Goal: Task Accomplishment & Management: Complete application form

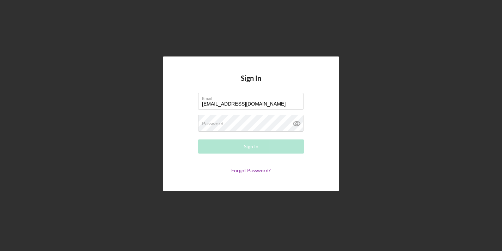
type input "[EMAIL_ADDRESS][DOMAIN_NAME]"
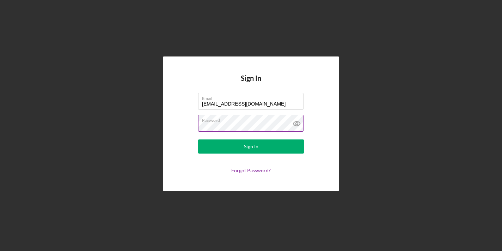
click at [294, 119] on icon at bounding box center [297, 124] width 18 height 18
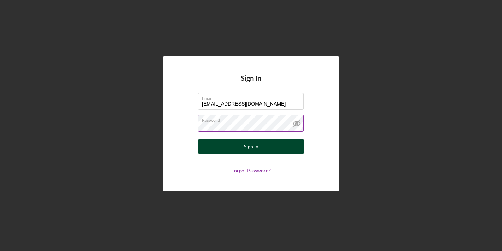
click at [274, 143] on button "Sign In" at bounding box center [251, 146] width 106 height 14
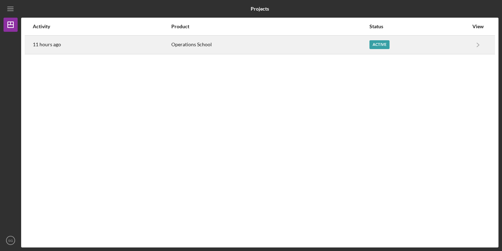
click at [382, 45] on div "Active" at bounding box center [379, 44] width 20 height 9
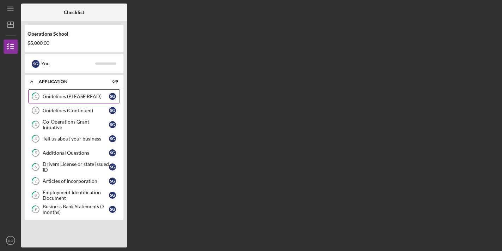
click at [82, 96] on div "Guidelines (PLEASE READ)" at bounding box center [76, 96] width 66 height 6
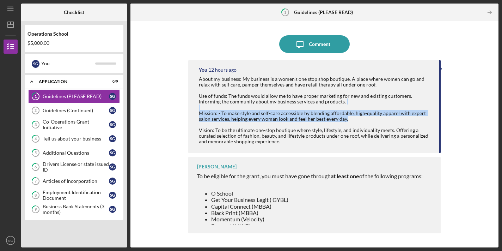
drag, startPoint x: 440, startPoint y: 101, endPoint x: 438, endPoint y: 116, distance: 14.6
click at [438, 116] on div "You 12 hours ago About my business: My business is a women's one stop shop bout…" at bounding box center [314, 106] width 253 height 93
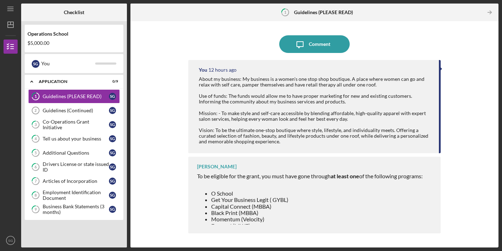
click at [453, 127] on div "Icon/Message Comment You 12 hours ago About my business: My business is a women…" at bounding box center [314, 134] width 361 height 219
click at [423, 193] on li "O School" at bounding box center [316, 193] width 211 height 6
click at [412, 201] on li "Get Your Business Legit ( GYBL)" at bounding box center [316, 199] width 211 height 6
click at [345, 209] on li "Capital Connect (MBBA)" at bounding box center [316, 206] width 211 height 6
drag, startPoint x: 387, startPoint y: 204, endPoint x: 400, endPoint y: 198, distance: 14.2
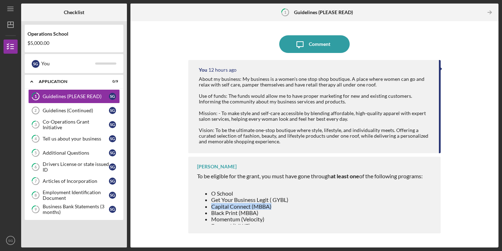
click at [399, 198] on ul "O School Get Your Business Legit ( GYBL) Capital Connect (MBBA) Black Print (MB…" at bounding box center [310, 209] width 226 height 39
click at [403, 118] on div "About my business: My business is a women's one stop shop boutique. A place whe…" at bounding box center [315, 110] width 233 height 68
click at [491, 15] on icon "Icon/Table Pagination Arrow" at bounding box center [490, 13] width 16 height 16
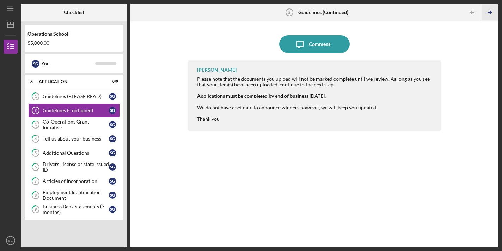
click at [491, 16] on icon "Icon/Table Pagination Arrow" at bounding box center [490, 13] width 16 height 16
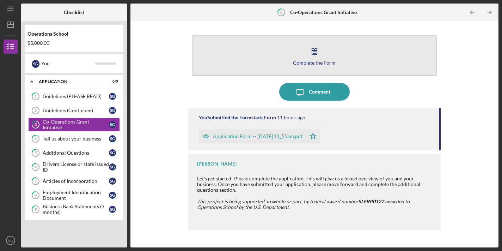
click at [325, 60] on div "Complete the Form" at bounding box center [314, 62] width 43 height 5
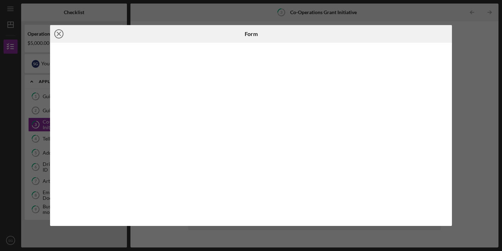
click at [59, 34] on line at bounding box center [59, 34] width 4 height 4
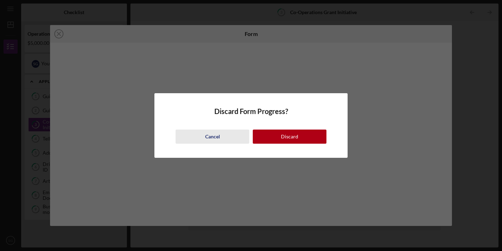
click at [218, 136] on div "Cancel" at bounding box center [212, 136] width 15 height 14
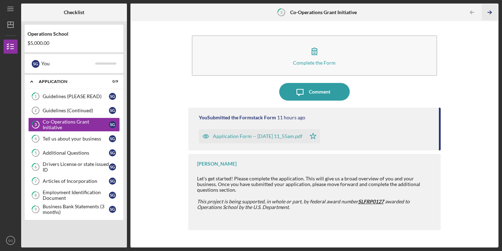
click at [490, 16] on icon "Icon/Table Pagination Arrow" at bounding box center [490, 13] width 16 height 16
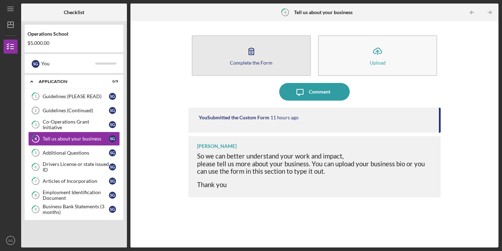
click at [242, 64] on div "Complete the Form" at bounding box center [251, 62] width 43 height 5
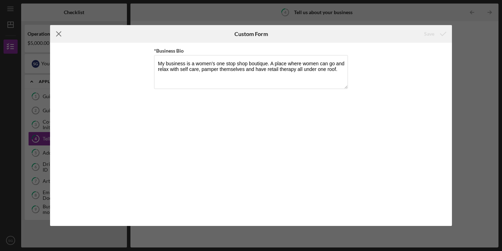
click at [60, 33] on icon "Icon/Menu Close" at bounding box center [59, 34] width 18 height 18
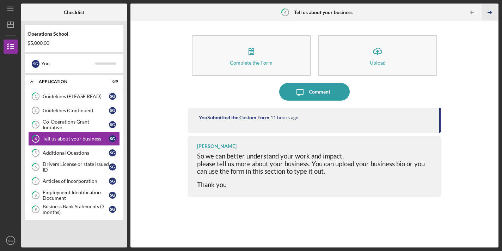
click at [491, 12] on polyline "button" at bounding box center [491, 12] width 2 height 3
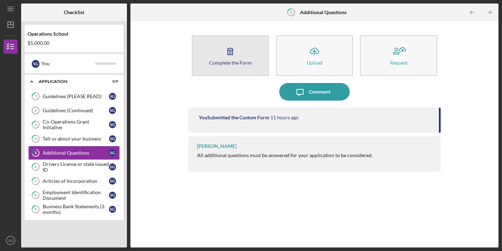
click at [232, 61] on div "Complete the Form" at bounding box center [230, 62] width 43 height 5
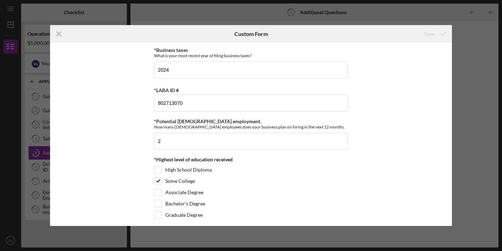
scroll to position [294, 0]
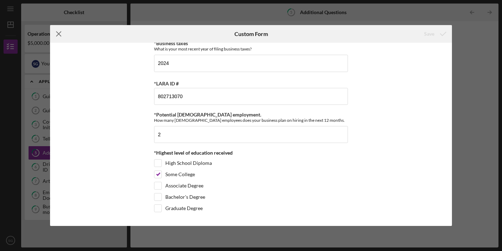
click at [61, 35] on icon "Icon/Menu Close" at bounding box center [59, 34] width 18 height 18
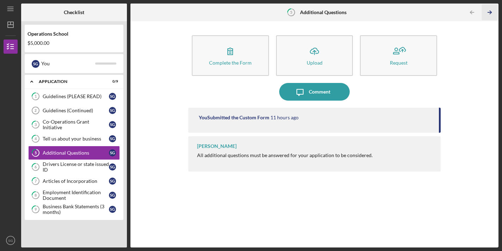
click at [488, 13] on icon "Icon/Table Pagination Arrow" at bounding box center [490, 13] width 16 height 16
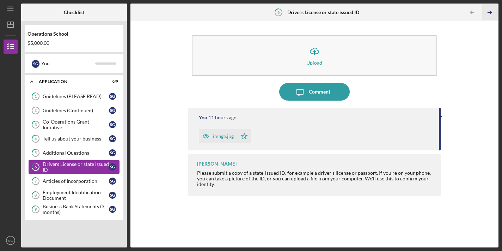
click at [488, 13] on icon "Icon/Table Pagination Arrow" at bounding box center [490, 13] width 16 height 16
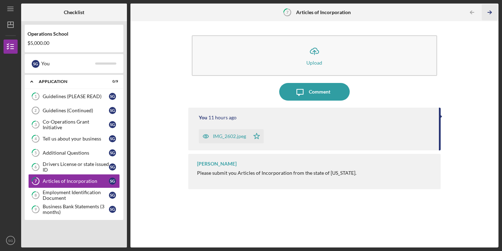
click at [488, 14] on icon "Icon/Table Pagination Arrow" at bounding box center [490, 13] width 16 height 16
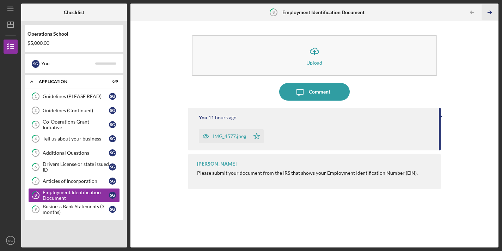
click at [488, 15] on icon "Icon/Table Pagination Arrow" at bounding box center [490, 13] width 16 height 16
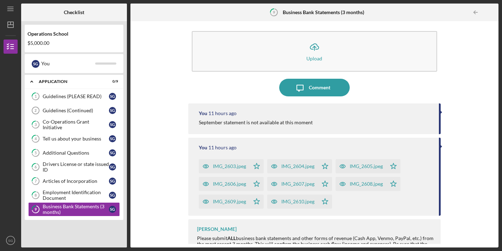
scroll to position [15, 0]
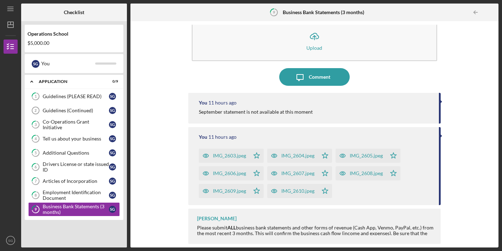
drag, startPoint x: 439, startPoint y: 193, endPoint x: 438, endPoint y: 203, distance: 10.6
click at [438, 203] on div "Icon/Upload Upload Icon/Message Comment You 11 hours ago September statement is…" at bounding box center [314, 134] width 361 height 219
drag, startPoint x: 492, startPoint y: 117, endPoint x: 493, endPoint y: 88, distance: 28.9
click at [493, 88] on div "Icon/Upload Upload Icon/Message Comment You 11 hours ago September statement is…" at bounding box center [314, 134] width 361 height 219
click at [466, 109] on div "Icon/Upload Upload Icon/Message Comment You 11 hours ago September statement is…" at bounding box center [314, 134] width 361 height 219
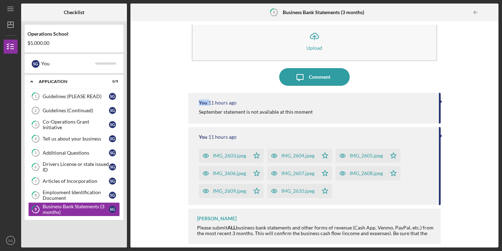
drag, startPoint x: 492, startPoint y: 96, endPoint x: 493, endPoint y: 72, distance: 24.3
click at [493, 72] on div "Icon/Upload Upload Icon/Message Comment You 11 hours ago September statement is…" at bounding box center [314, 134] width 361 height 219
click at [465, 98] on div "Icon/Upload Upload Icon/Message Comment You 11 hours ago September statement is…" at bounding box center [314, 134] width 361 height 219
drag, startPoint x: 492, startPoint y: 85, endPoint x: 493, endPoint y: 66, distance: 19.1
click at [493, 66] on div "Icon/Upload Upload Icon/Message Comment You 11 hours ago September statement is…" at bounding box center [314, 134] width 361 height 219
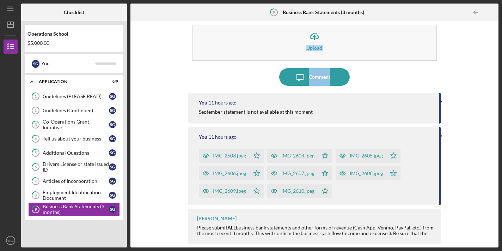
click at [467, 82] on div "Icon/Upload Upload Icon/Message Comment You 11 hours ago September statement is…" at bounding box center [314, 134] width 361 height 219
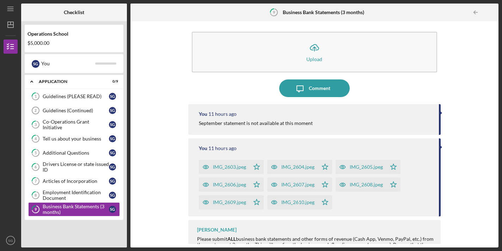
scroll to position [0, 0]
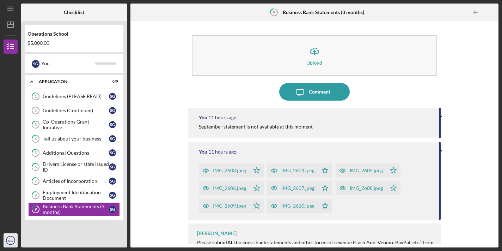
click at [13, 239] on icon "SG" at bounding box center [11, 240] width 14 height 18
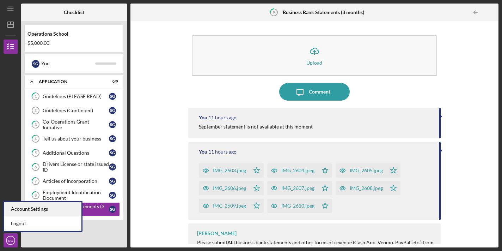
click at [28, 211] on div "Account Settings" at bounding box center [43, 209] width 78 height 14
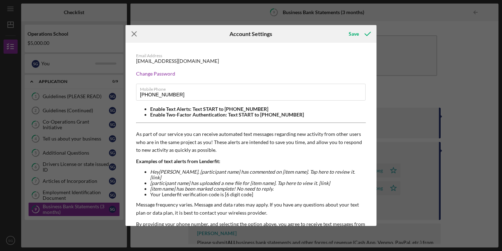
click at [133, 32] on line at bounding box center [134, 34] width 5 height 5
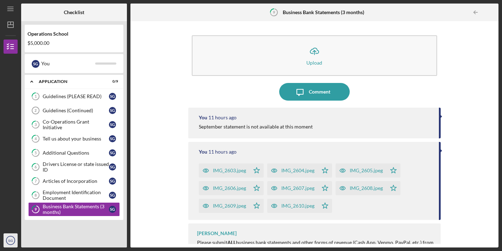
click at [14, 241] on icon "SG" at bounding box center [11, 240] width 14 height 18
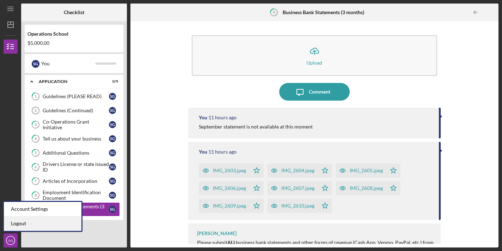
click at [21, 226] on link "Logout" at bounding box center [43, 223] width 78 height 14
